Goal: Complete Application Form: Complete application form

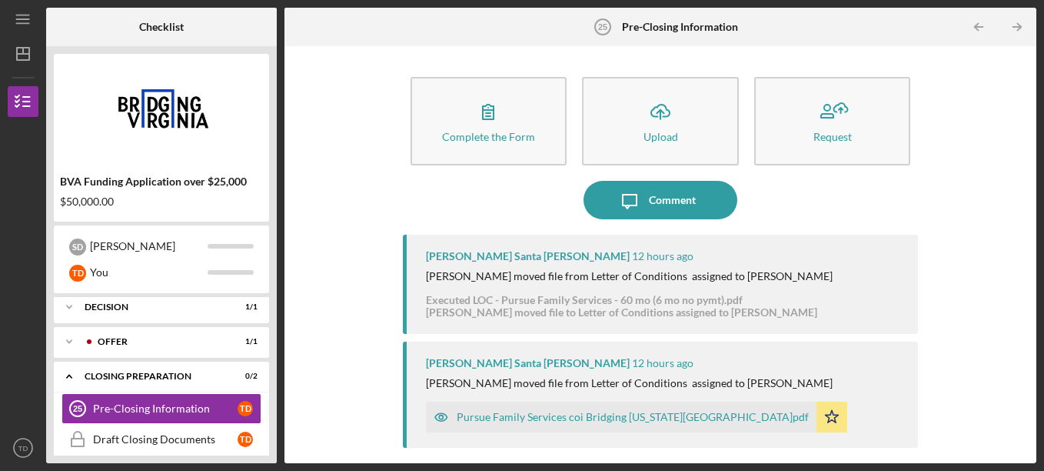
scroll to position [149, 0]
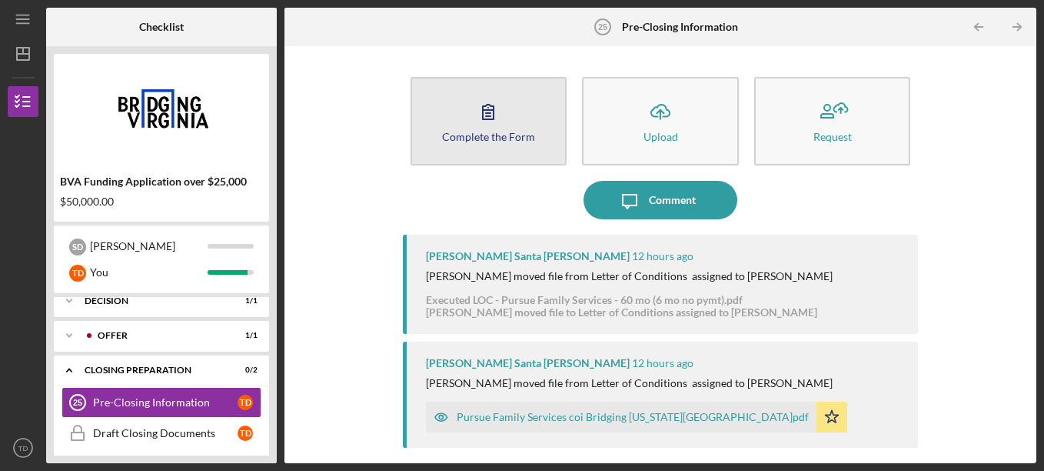
click at [518, 137] on div "Complete the Form" at bounding box center [488, 137] width 93 height 12
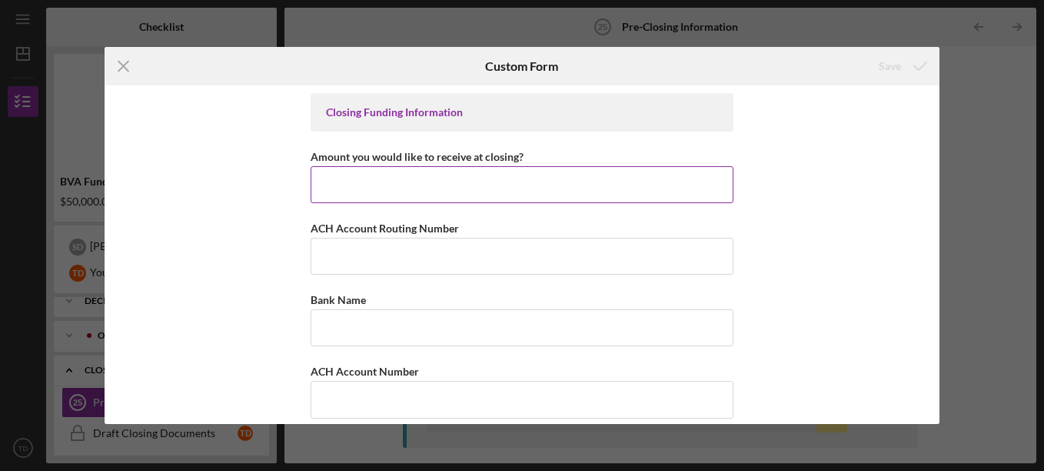
click at [478, 187] on input "Amount you would like to receive at closing?" at bounding box center [522, 184] width 423 height 37
type input "30,000"
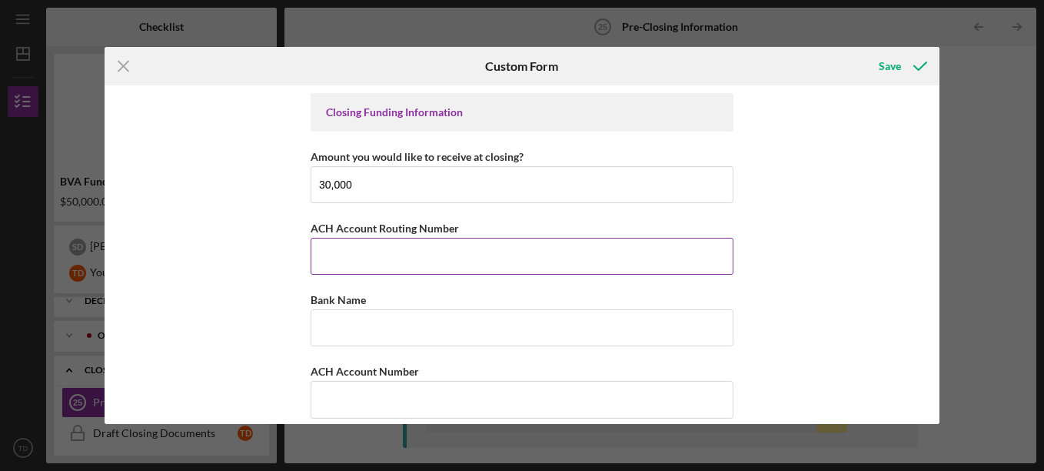
click at [405, 261] on input "ACH Account Routing Number" at bounding box center [522, 256] width 423 height 37
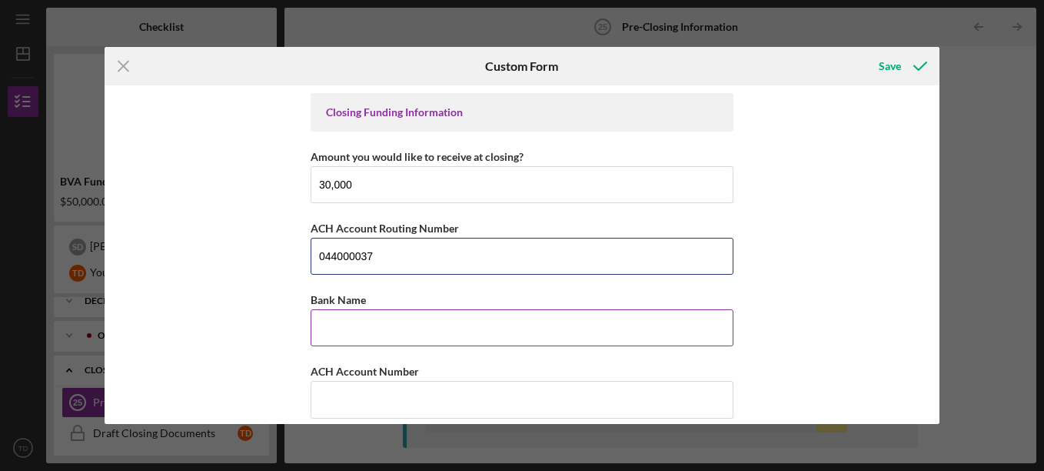
type input "044000037"
click at [394, 328] on input "Bank Name" at bounding box center [522, 327] width 423 height 37
type input "Chase"
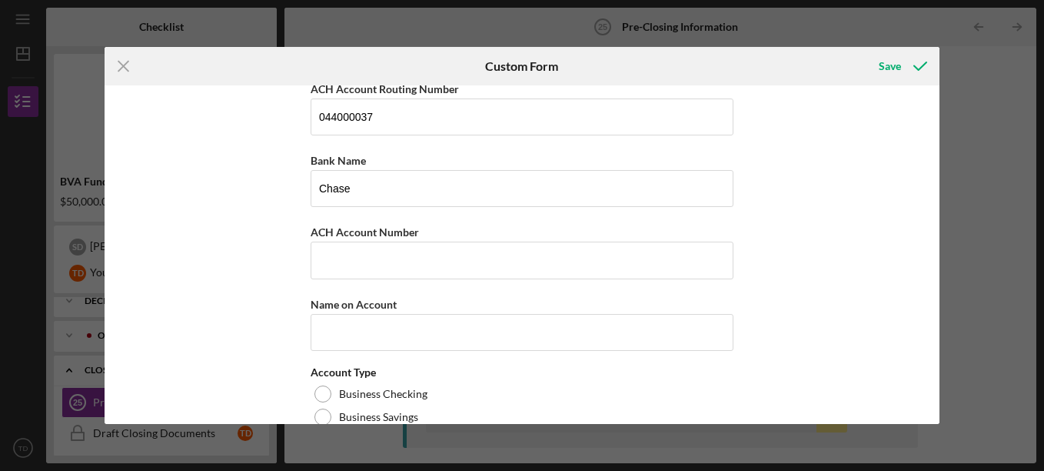
scroll to position [160, 0]
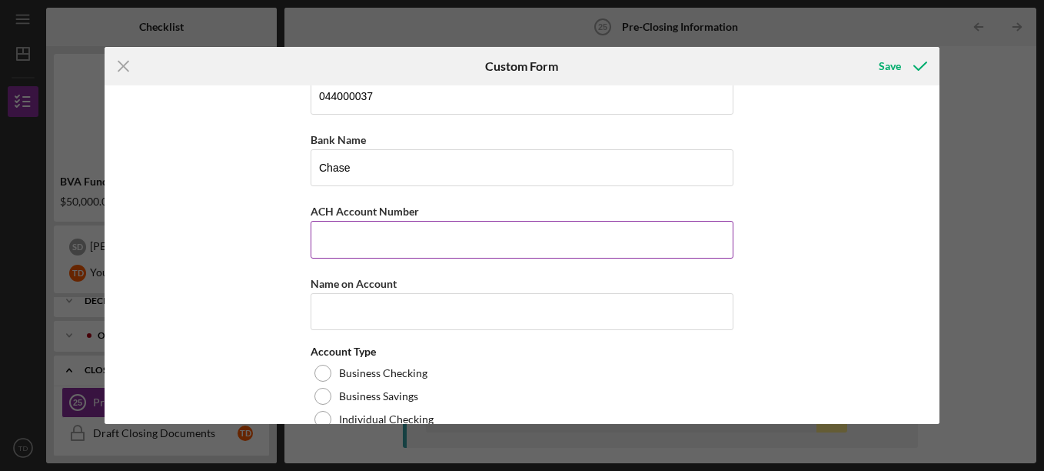
click at [345, 240] on input "ACH Account Number" at bounding box center [522, 239] width 423 height 37
type input "731233816"
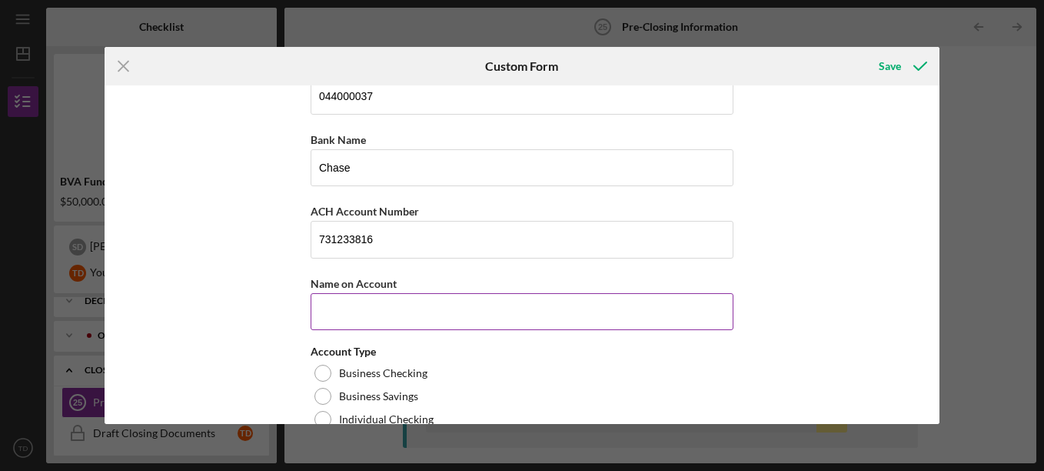
click at [398, 318] on input "Name on Account" at bounding box center [522, 311] width 423 height 37
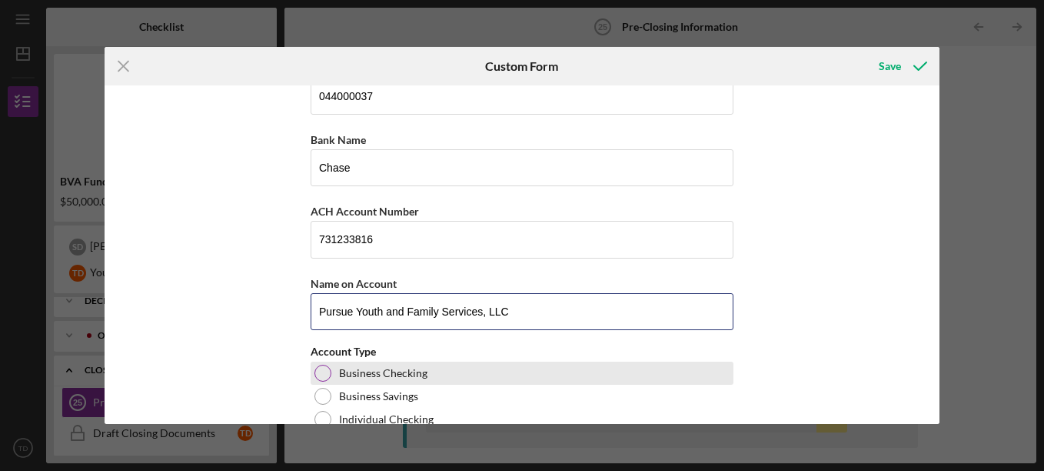
type input "Pursue Youth and Family Services, LLC"
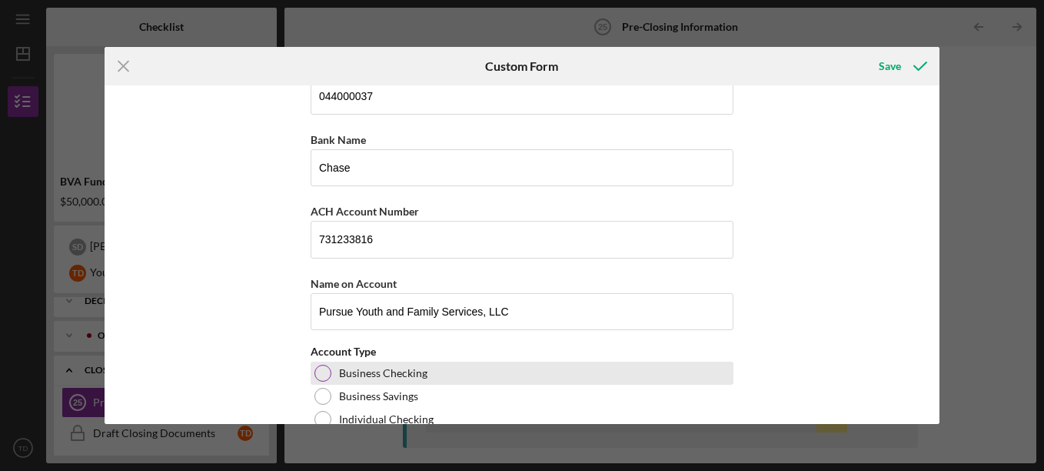
click at [322, 371] on div at bounding box center [323, 373] width 17 height 17
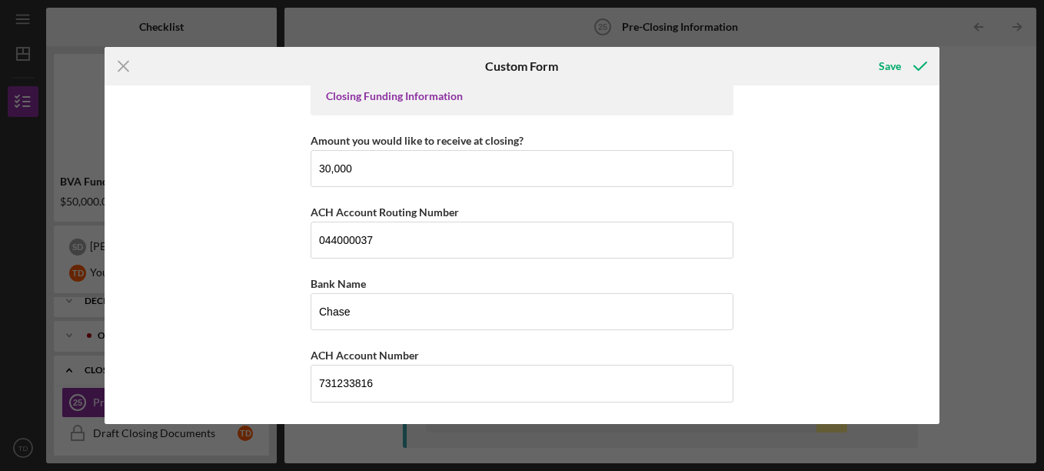
scroll to position [0, 0]
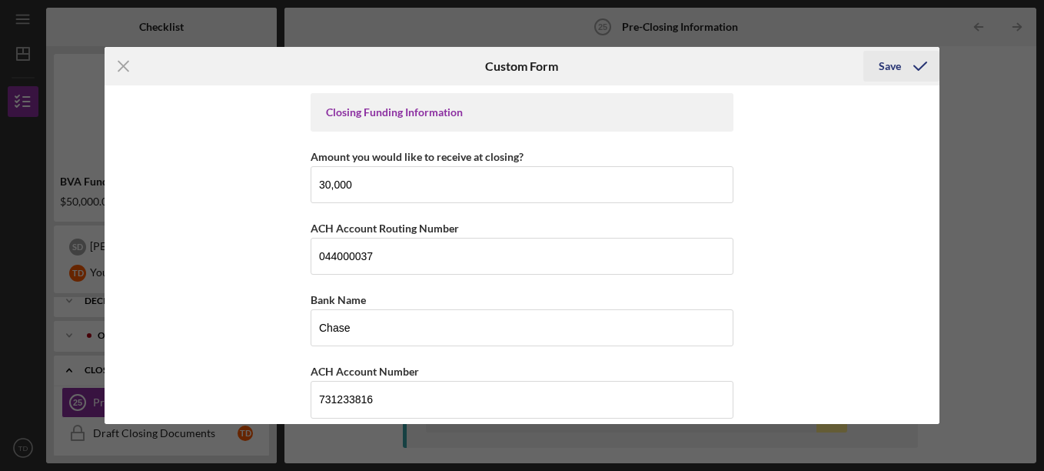
click at [891, 68] on div "Save" at bounding box center [890, 66] width 22 height 31
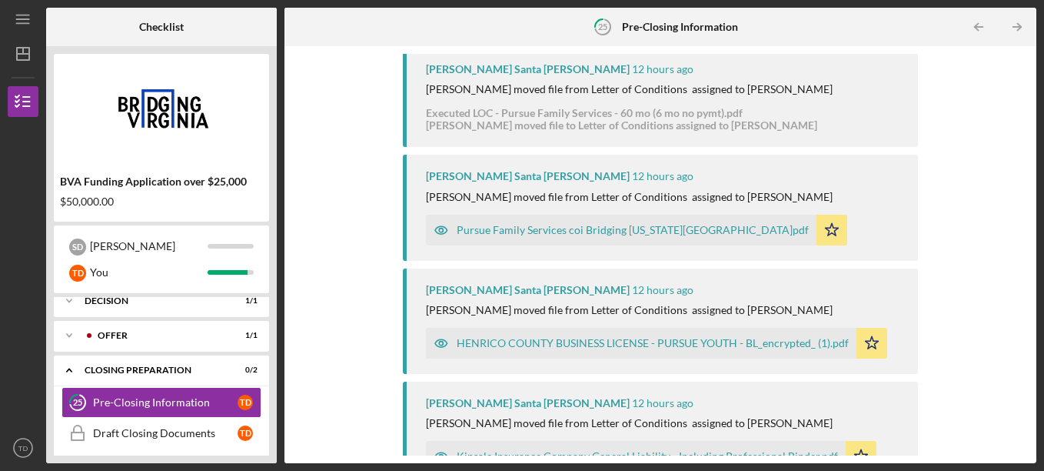
scroll to position [259, 0]
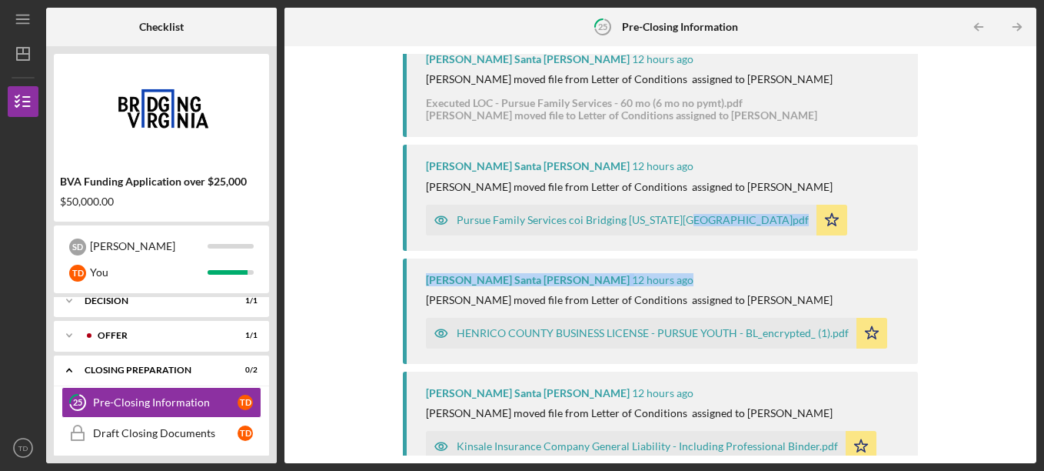
drag, startPoint x: 1024, startPoint y: 233, endPoint x: 1028, endPoint y: 284, distance: 51.0
click at [1028, 284] on div "Complete the Form Form Icon/Upload Upload Request Icon/Message Comment You Subm…" at bounding box center [660, 254] width 737 height 401
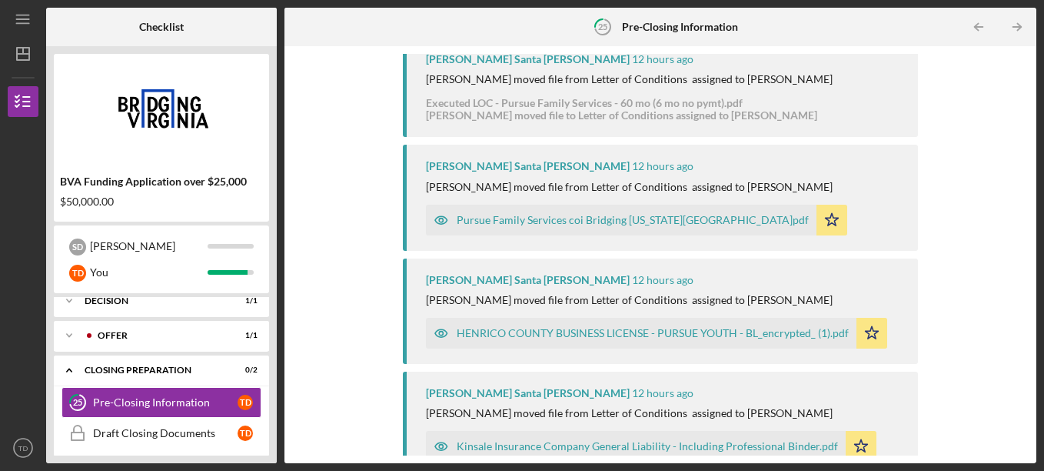
drag, startPoint x: 1028, startPoint y: 284, endPoint x: 993, endPoint y: 113, distance: 174.4
click at [993, 113] on div "Complete the Form Form Icon/Upload Upload Request Icon/Message Comment You Subm…" at bounding box center [660, 254] width 737 height 401
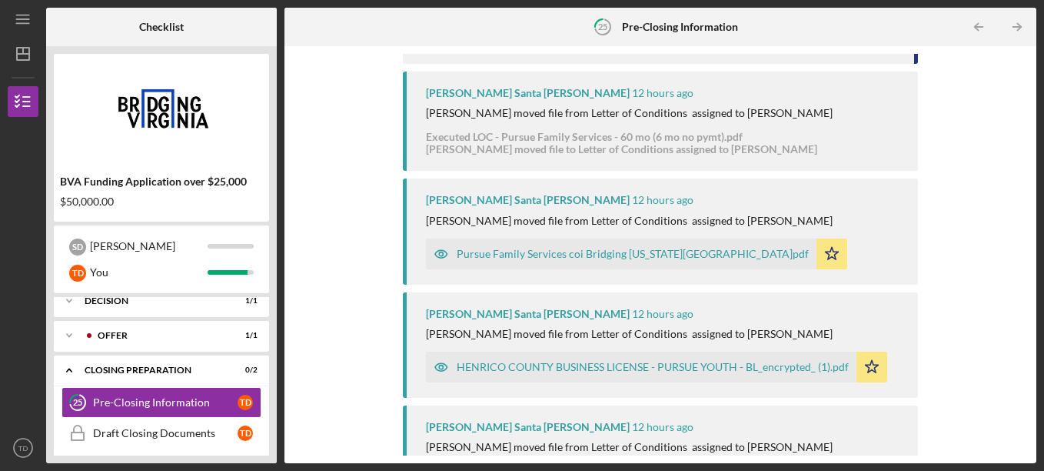
scroll to position [0, 0]
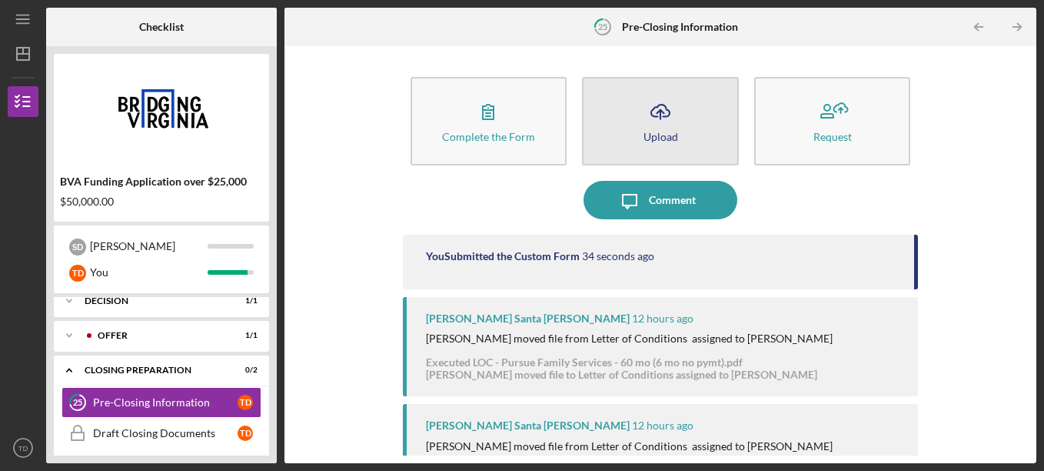
click at [664, 142] on button "Icon/Upload Upload" at bounding box center [660, 121] width 157 height 88
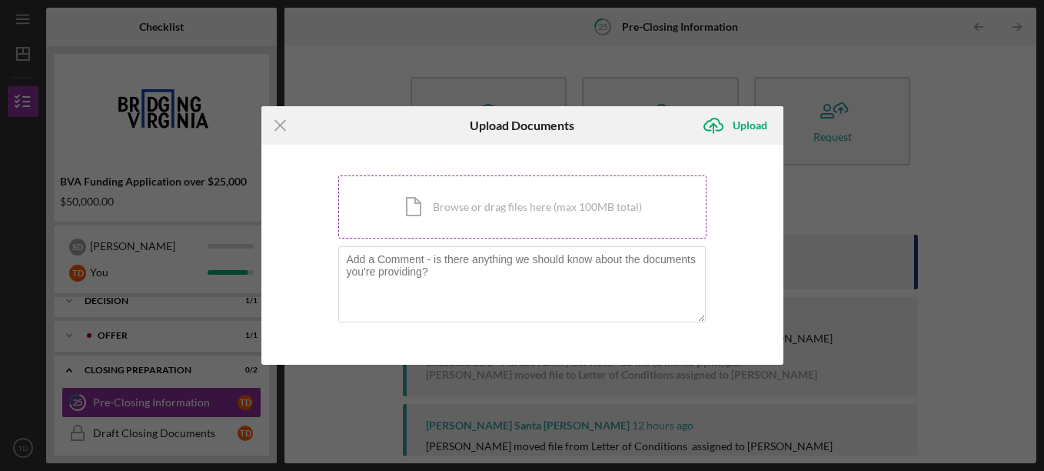
click at [514, 202] on div "Icon/Document Browse or drag files here (max 100MB total) Tap to choose files o…" at bounding box center [522, 206] width 368 height 63
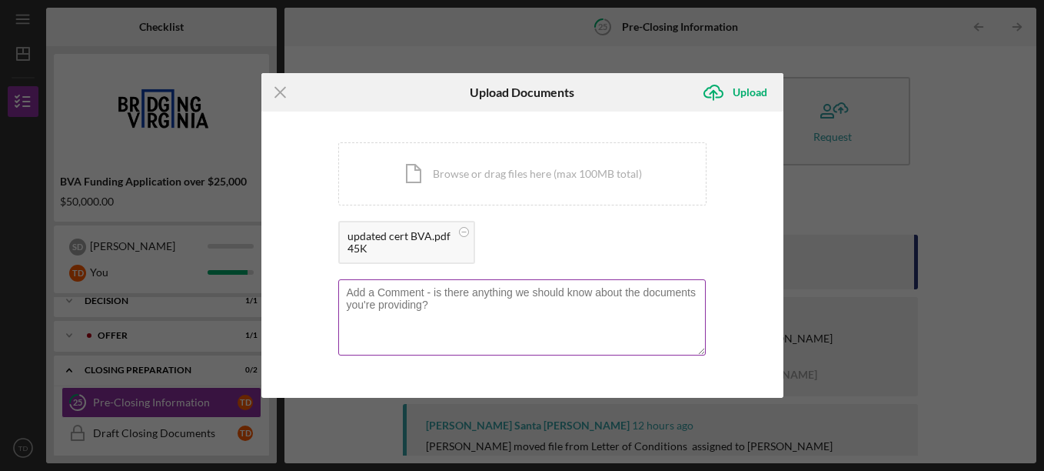
click at [391, 312] on textarea at bounding box center [522, 316] width 368 height 75
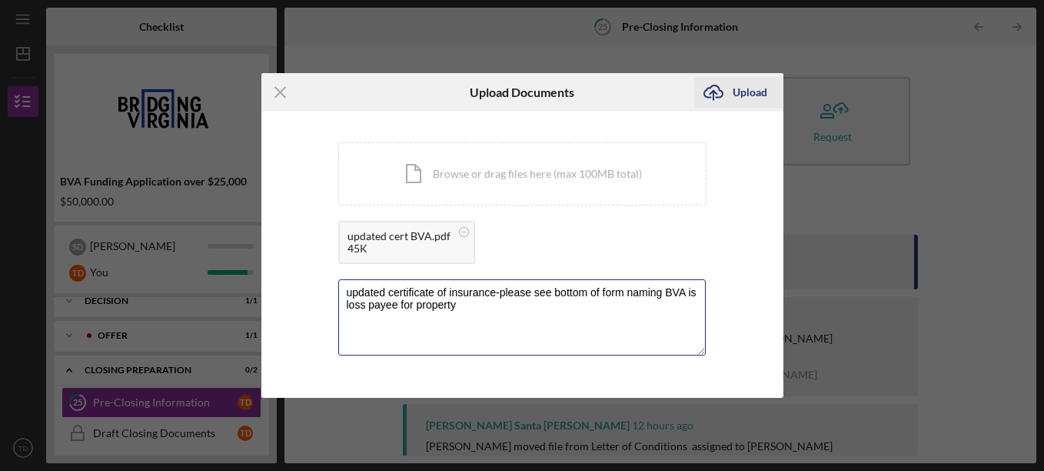
type textarea "updated certificate of insurance-please see bottom of form naming BVA is loss p…"
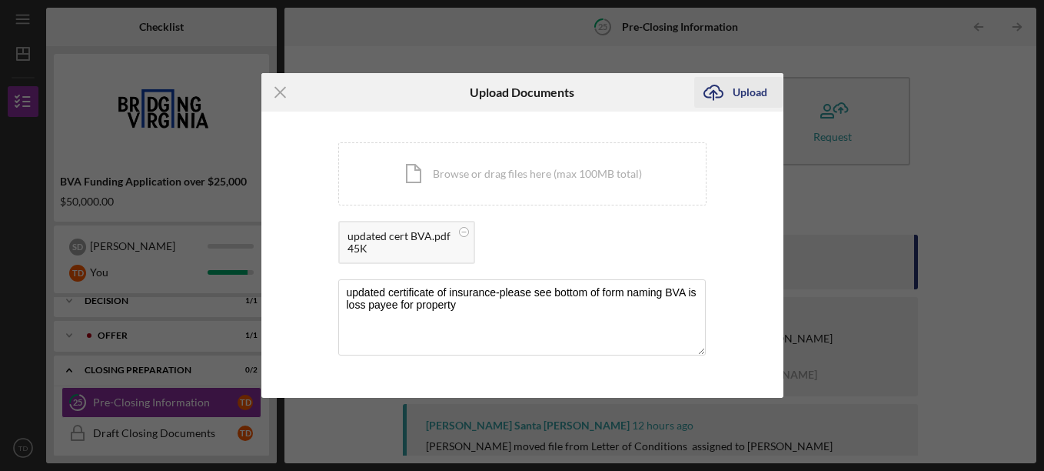
click at [753, 94] on div "Upload" at bounding box center [750, 92] width 35 height 31
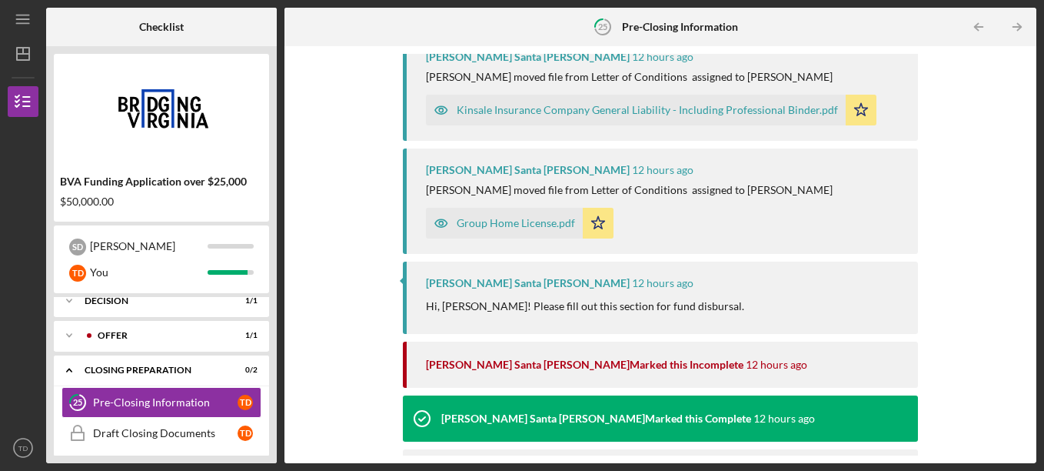
scroll to position [779, 0]
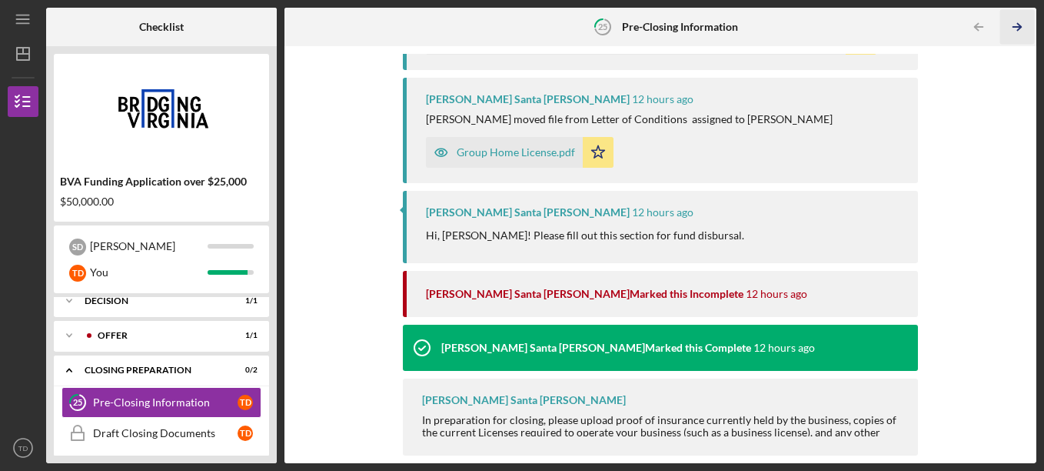
click at [1015, 30] on icon "Icon/Table Pagination Arrow" at bounding box center [1018, 27] width 35 height 35
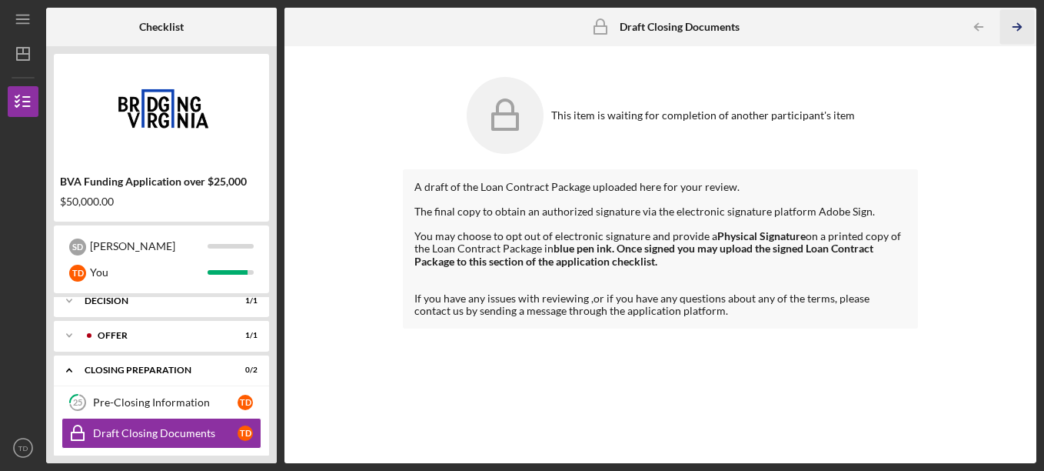
click at [1015, 28] on icon "Icon/Table Pagination Arrow" at bounding box center [1018, 27] width 35 height 35
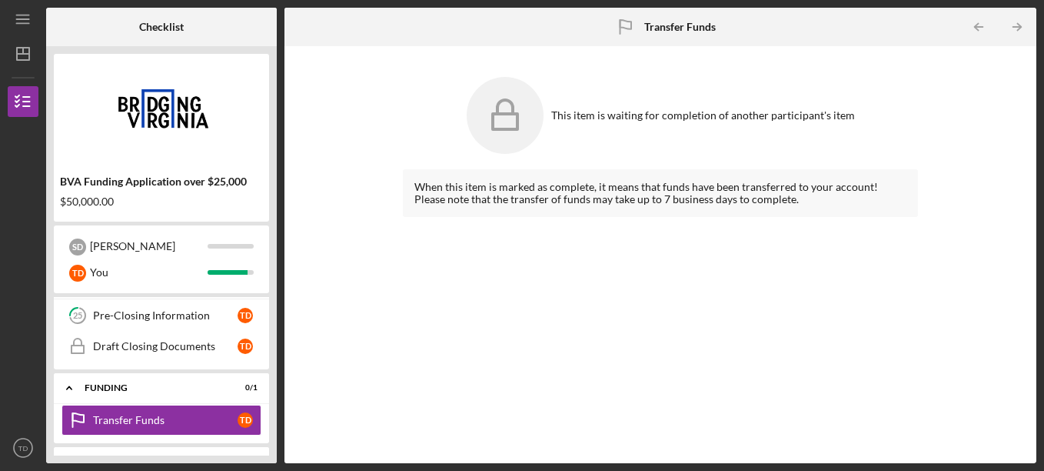
scroll to position [266, 0]
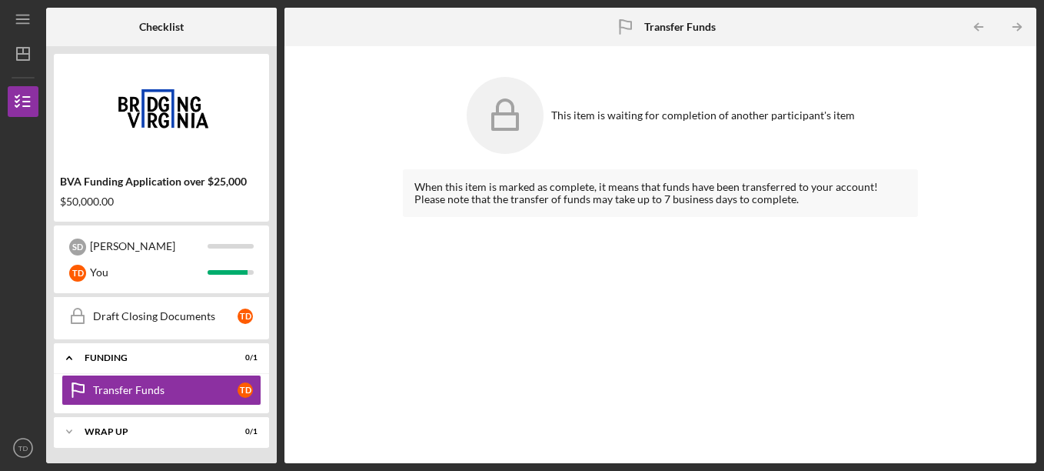
click at [1015, 28] on icon "Icon/Table Pagination Arrow" at bounding box center [1018, 27] width 35 height 35
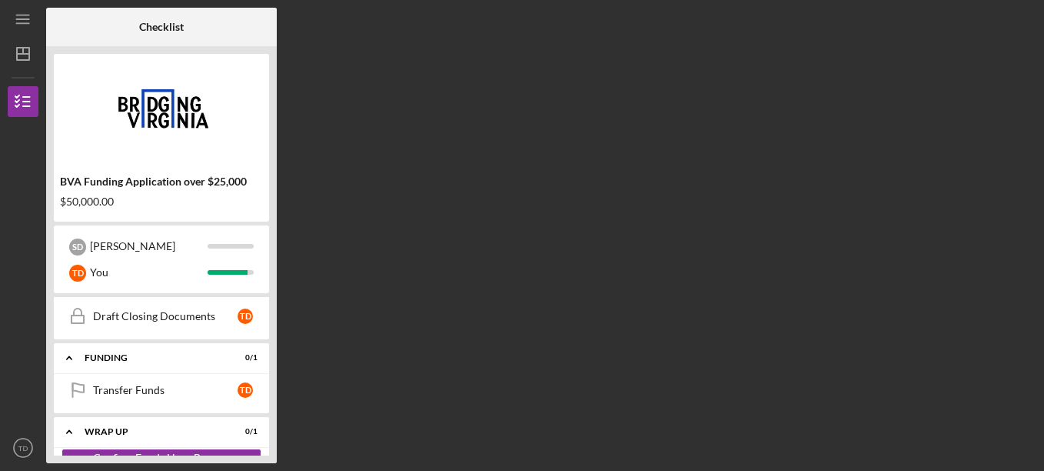
scroll to position [305, 0]
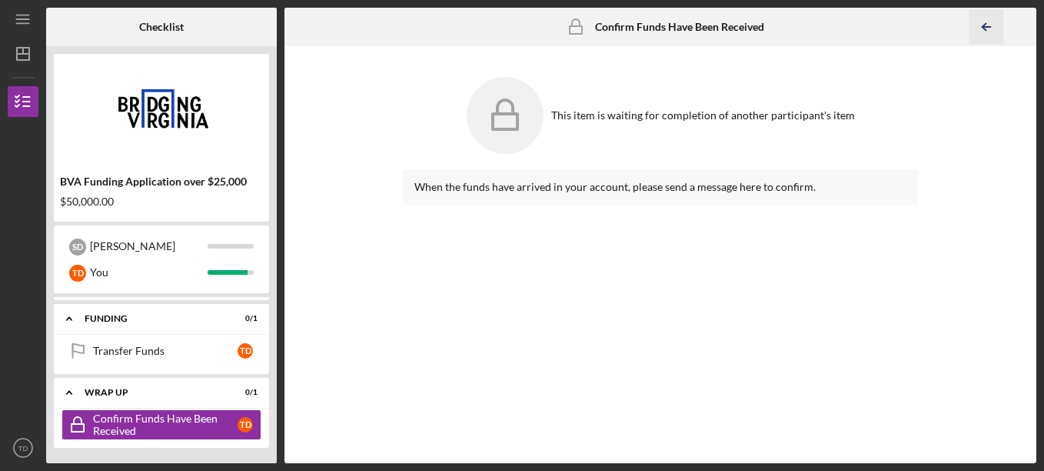
click at [984, 27] on line "button" at bounding box center [988, 27] width 8 height 0
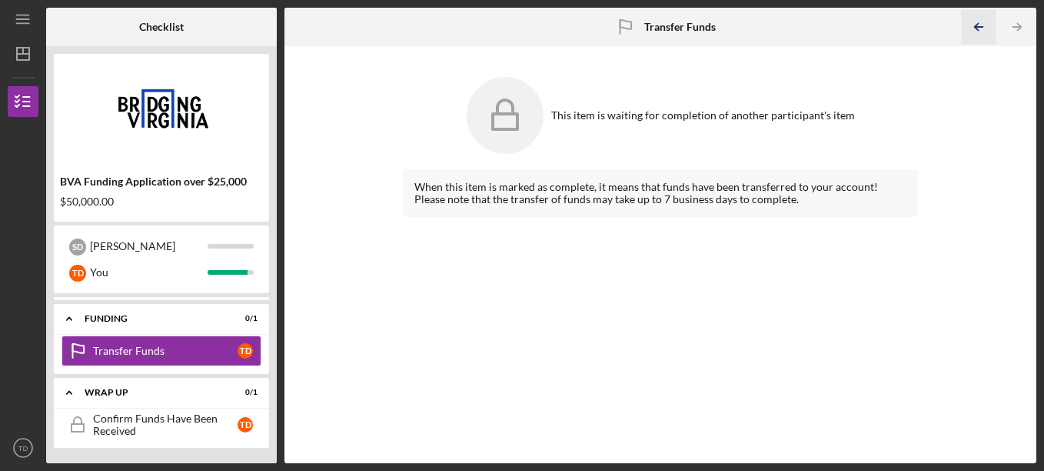
click at [984, 27] on icon "Icon/Table Pagination Arrow" at bounding box center [979, 27] width 35 height 35
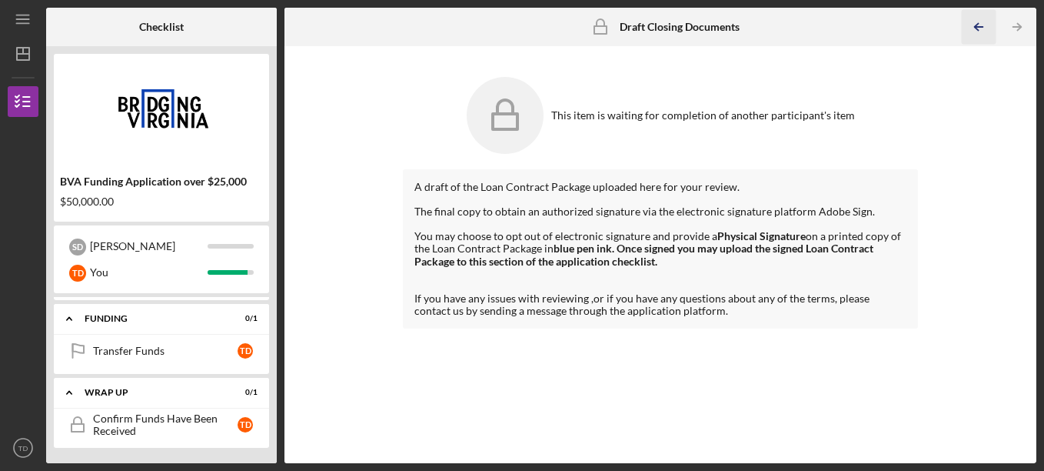
scroll to position [206, 0]
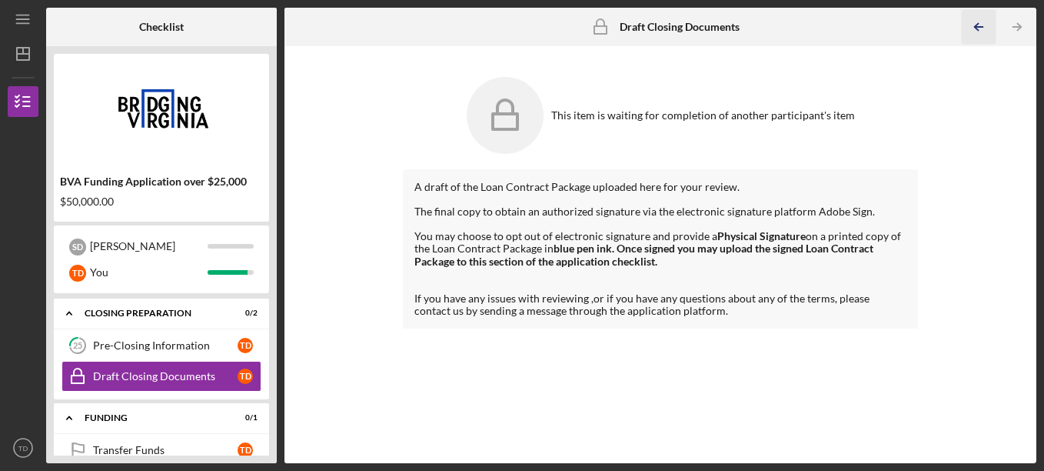
click at [984, 27] on icon "Icon/Table Pagination Arrow" at bounding box center [979, 27] width 35 height 35
